Goal: Information Seeking & Learning: Learn about a topic

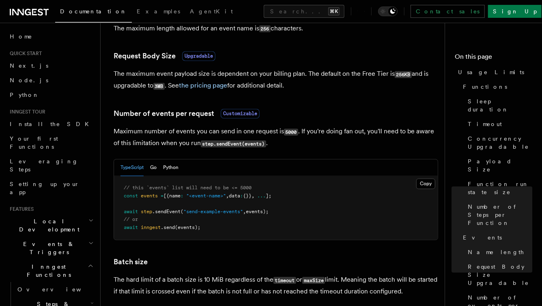
scroll to position [694, 0]
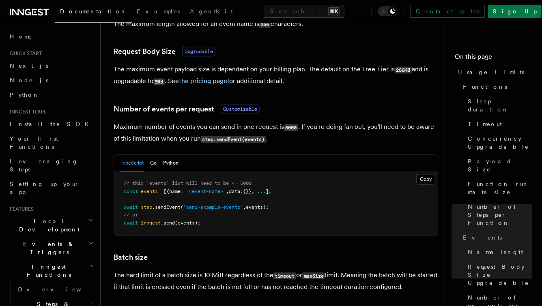
click at [273, 142] on p "Maximum number of events you can send in one request is 5000 . If you're doing …" at bounding box center [276, 134] width 325 height 24
drag, startPoint x: 200, startPoint y: 71, endPoint x: 237, endPoint y: 70, distance: 37.0
click at [237, 70] on p "The maximum event payload size is dependent on your billing plan. The default o…" at bounding box center [276, 76] width 325 height 24
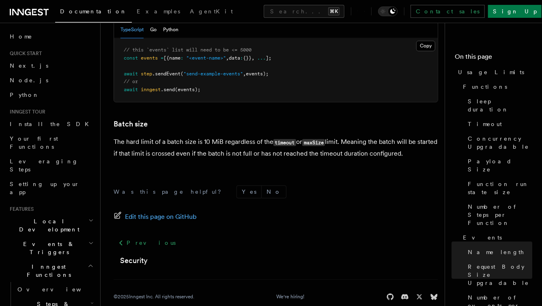
scroll to position [844, 0]
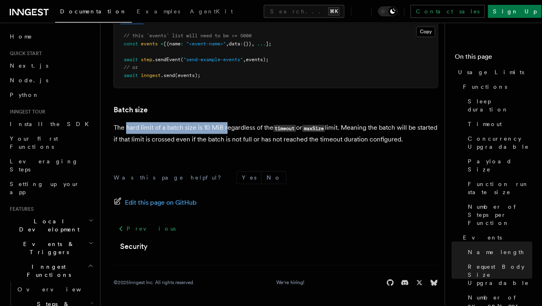
drag, startPoint x: 127, startPoint y: 129, endPoint x: 228, endPoint y: 129, distance: 101.8
click at [228, 129] on p "The hard limit of a batch size is 10 MiB regardless of the timeout or maxSize l…" at bounding box center [276, 133] width 325 height 23
click at [253, 130] on p "The hard limit of a batch size is 10 MiB regardless of the timeout or maxSize l…" at bounding box center [276, 133] width 325 height 23
click at [267, 130] on p "The hard limit of a batch size is 10 MiB regardless of the timeout or maxSize l…" at bounding box center [276, 133] width 325 height 23
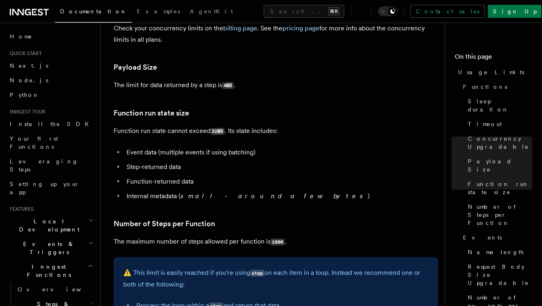
scroll to position [310, 0]
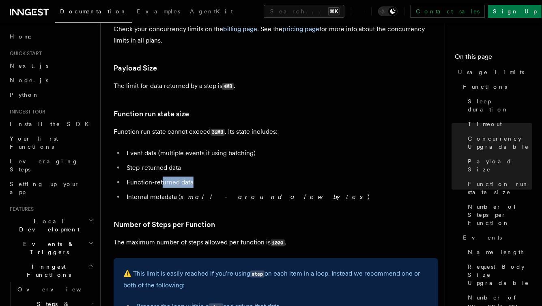
drag, startPoint x: 161, startPoint y: 183, endPoint x: 198, endPoint y: 184, distance: 36.5
click at [198, 184] on li "Function-returned data" at bounding box center [281, 182] width 314 height 11
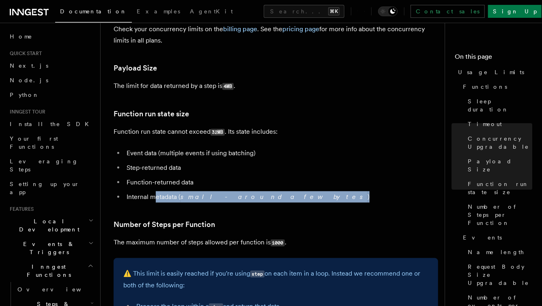
drag, startPoint x: 155, startPoint y: 200, endPoint x: 261, endPoint y: 198, distance: 105.9
click at [261, 198] on li "Internal metadata ( small - around a few bytes )" at bounding box center [281, 197] width 314 height 11
click at [262, 198] on li "Internal metadata ( small - around a few bytes )" at bounding box center [281, 197] width 314 height 11
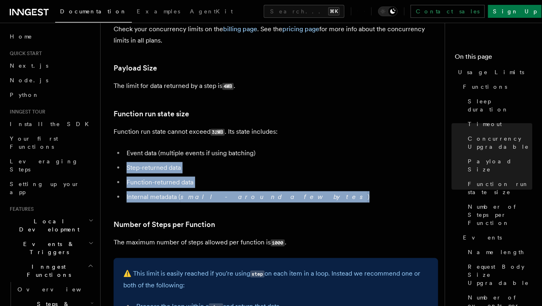
drag, startPoint x: 262, startPoint y: 198, endPoint x: 136, endPoint y: 162, distance: 131.1
click at [136, 162] on ul "Event data (multiple events if using batching) Step-returned data Function-retu…" at bounding box center [276, 175] width 325 height 55
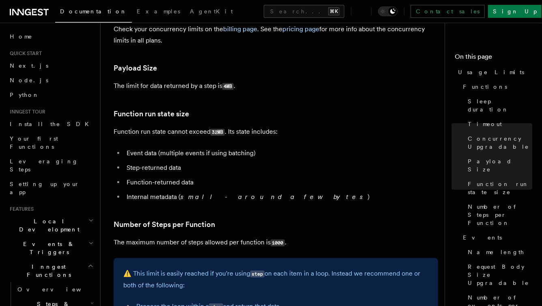
click at [152, 181] on li "Function-returned data" at bounding box center [281, 182] width 314 height 11
